Goal: Task Accomplishment & Management: Use online tool/utility

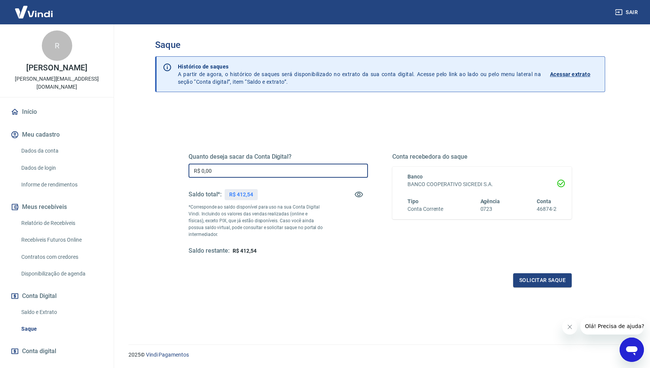
click at [227, 171] on input "R$ 0,00" at bounding box center [279, 171] width 180 height 14
type input "R$ 412,54"
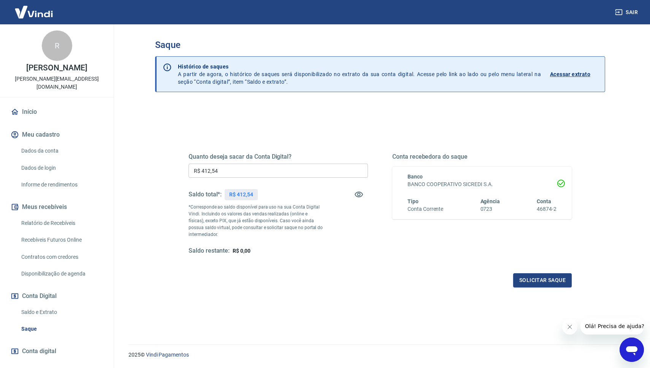
click at [621, 259] on div "Saque Histórico de saques A partir de agora, o histórico de saques será disponi…" at bounding box center [380, 179] width 487 height 311
click at [555, 282] on button "Solicitar saque" at bounding box center [542, 280] width 59 height 14
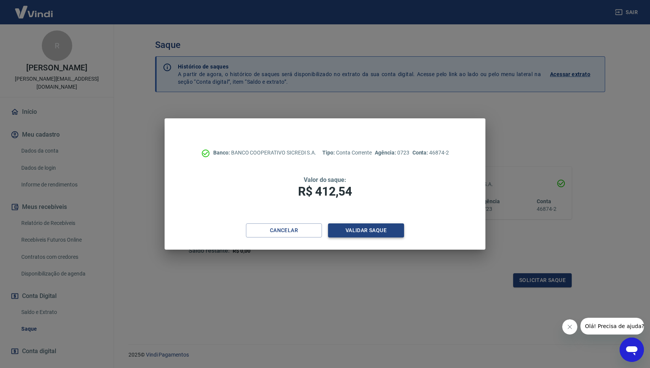
click at [387, 228] on button "Validar saque" at bounding box center [366, 230] width 76 height 14
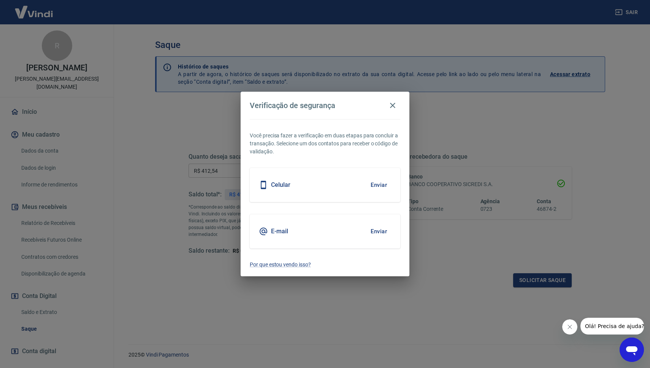
click at [372, 230] on button "Enviar" at bounding box center [379, 231] width 25 height 16
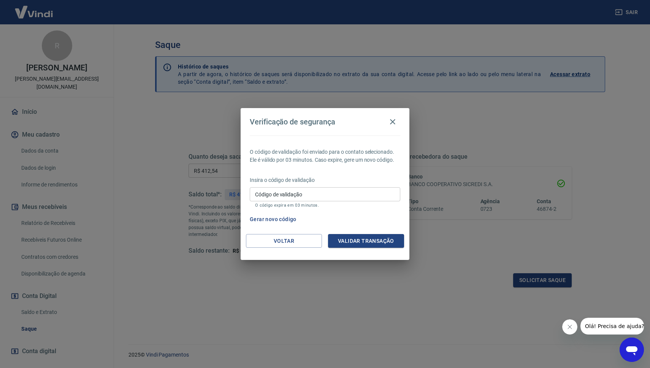
click at [317, 192] on input "Código de validação" at bounding box center [325, 194] width 151 height 14
paste input "209100"
type input "209100"
click at [360, 238] on button "Validar transação" at bounding box center [366, 241] width 76 height 14
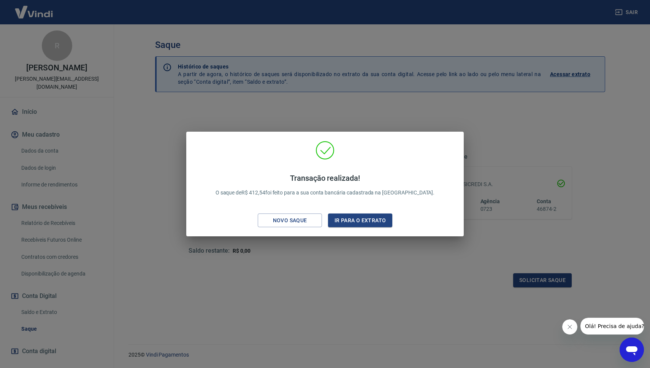
click at [308, 104] on div "Transação realizada! O saque de R$ 412,54 foi feito para a sua conta bancária c…" at bounding box center [325, 184] width 650 height 368
